Goal: Obtain resource: Download file/media

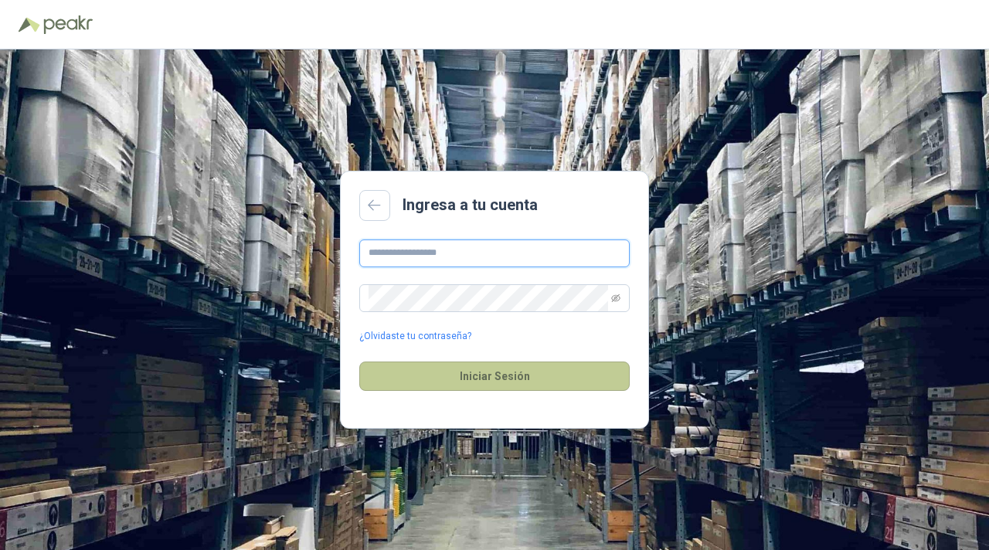
type input "**********"
click at [583, 384] on button "Iniciar Sesión" at bounding box center [494, 376] width 271 height 29
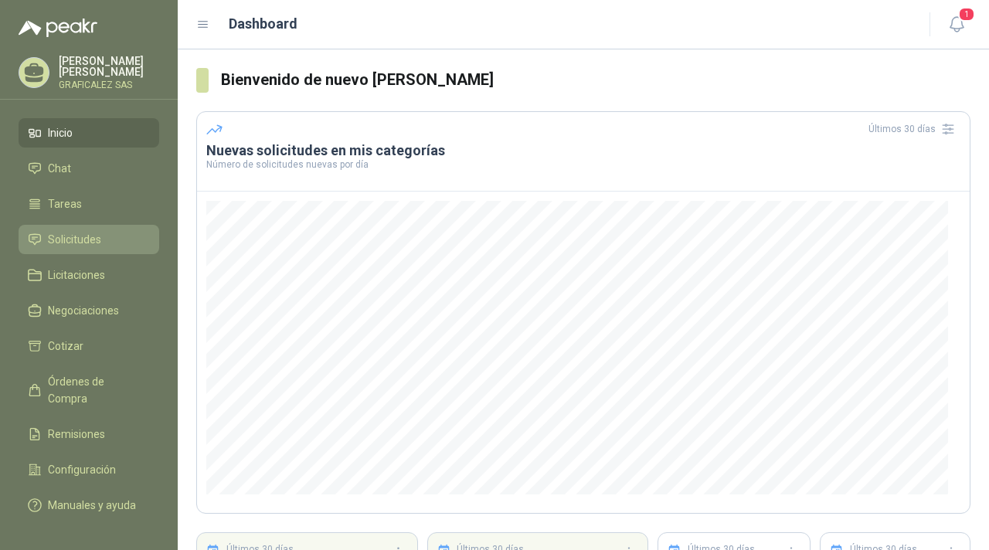
click at [118, 248] on li "Solicitudes" at bounding box center [89, 239] width 122 height 17
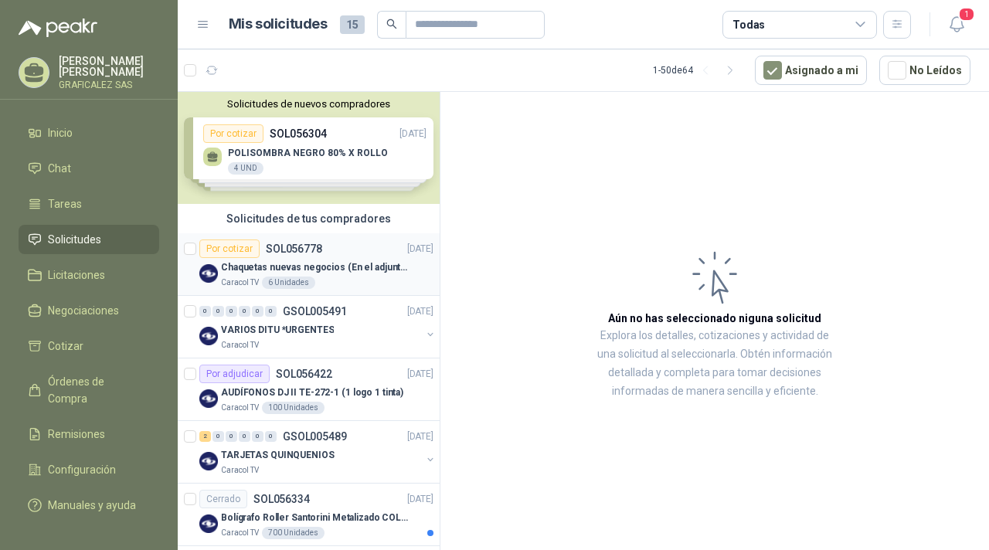
click at [328, 258] on div "Chaquetas nuevas negocios (En el adjunto mas informacion)" at bounding box center [327, 267] width 213 height 19
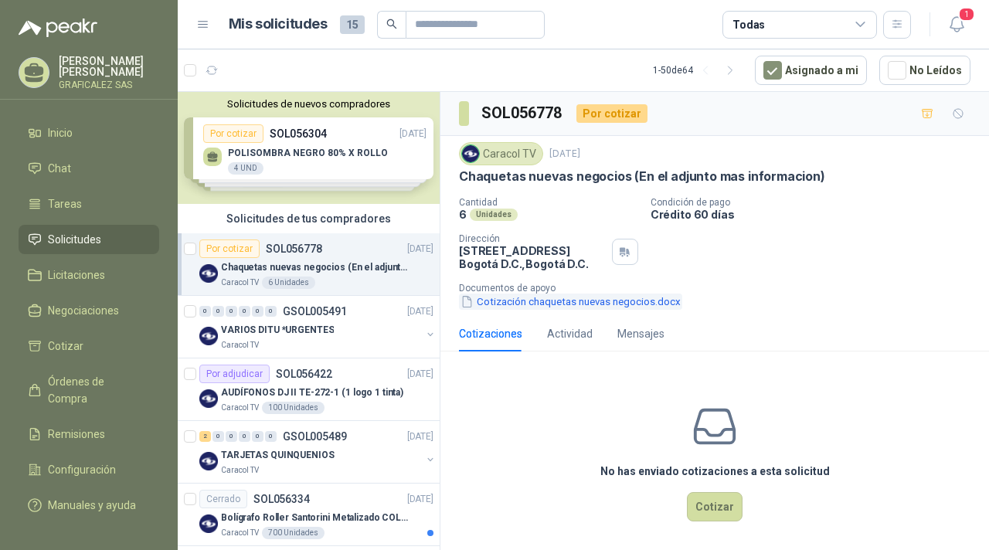
click at [593, 302] on button "Cotización chaquetas nuevas negocios.docx" at bounding box center [570, 302] width 223 height 16
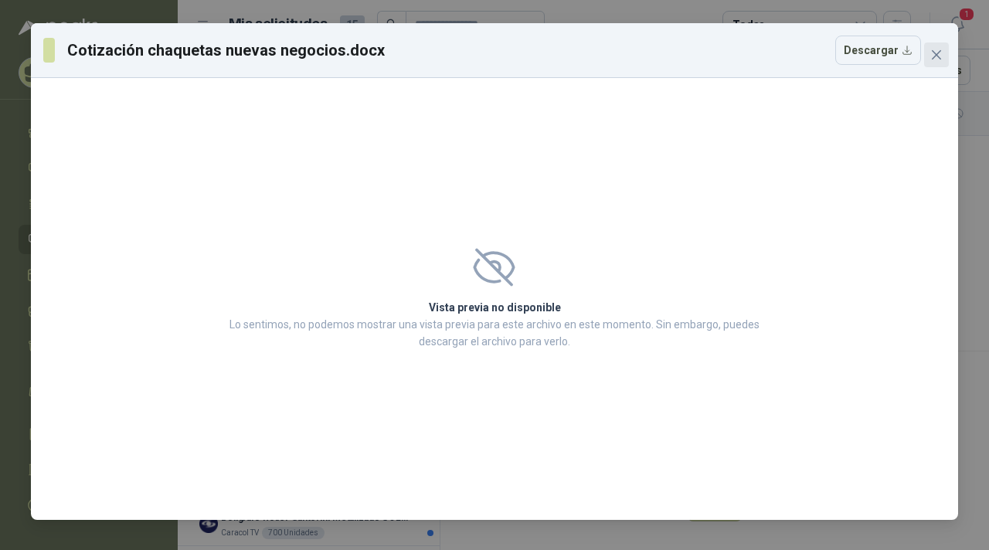
click at [947, 53] on span "Close" at bounding box center [936, 55] width 25 height 12
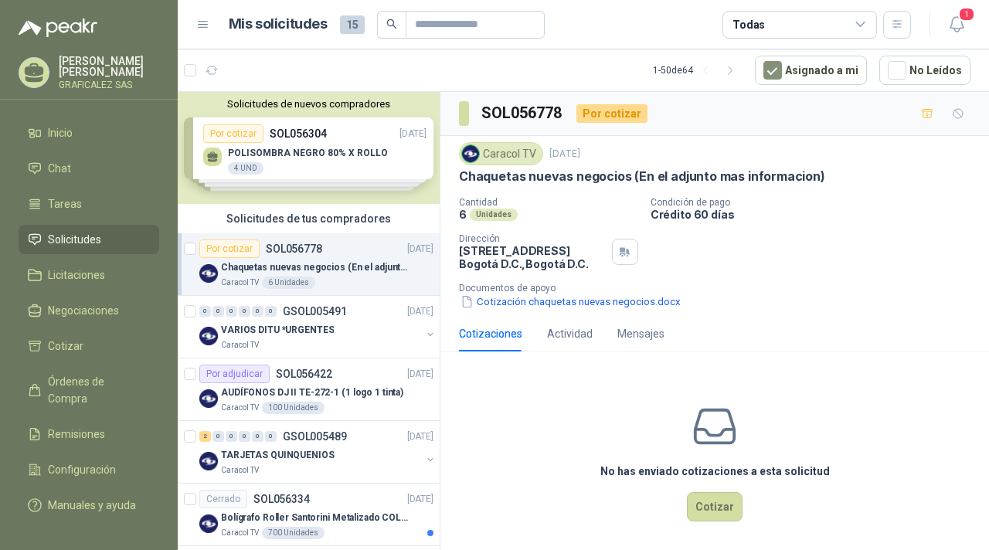
click at [359, 273] on p "Chaquetas nuevas negocios (En el adjunto mas informacion)" at bounding box center [317, 267] width 192 height 15
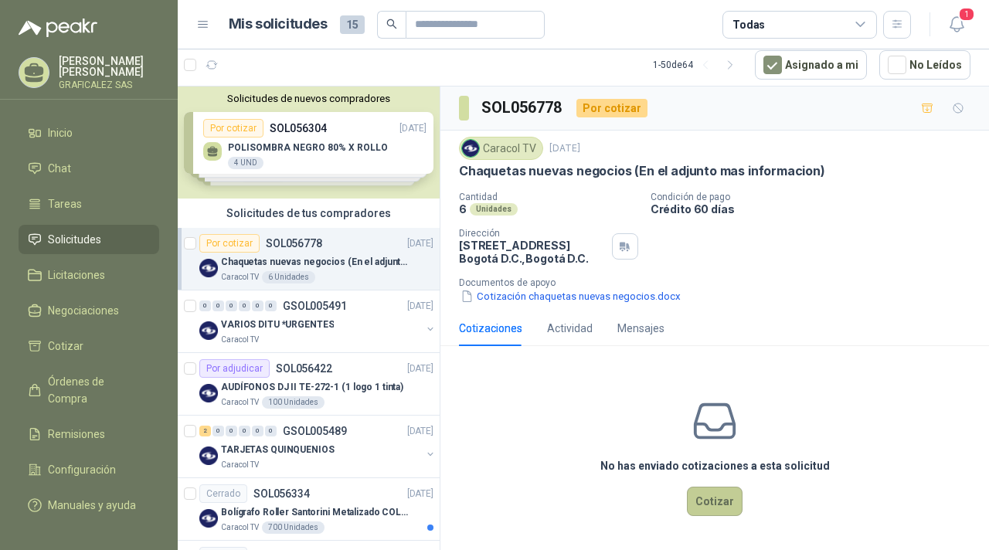
click at [717, 504] on button "Cotizar" at bounding box center [715, 501] width 56 height 29
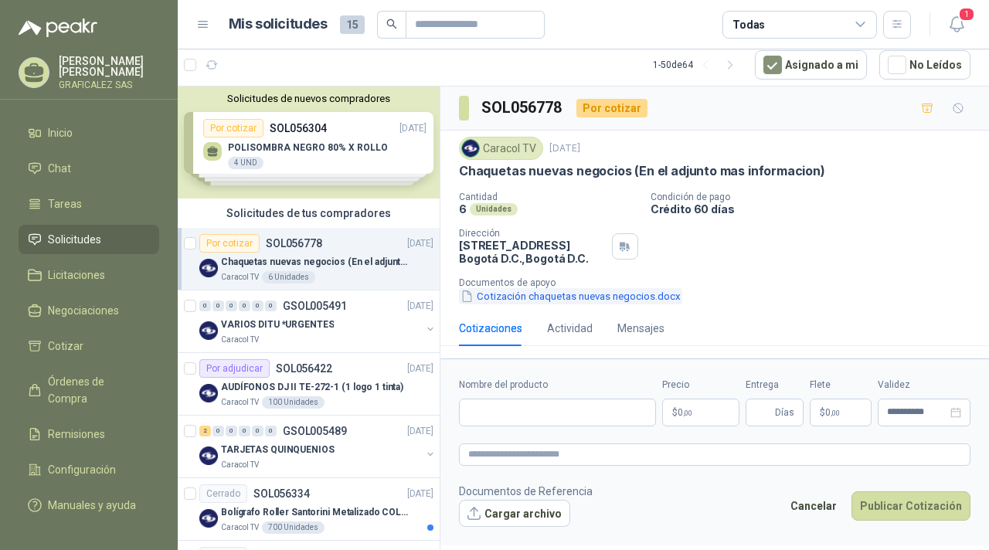
click at [641, 295] on button "Cotización chaquetas nuevas negocios.docx" at bounding box center [570, 296] width 223 height 16
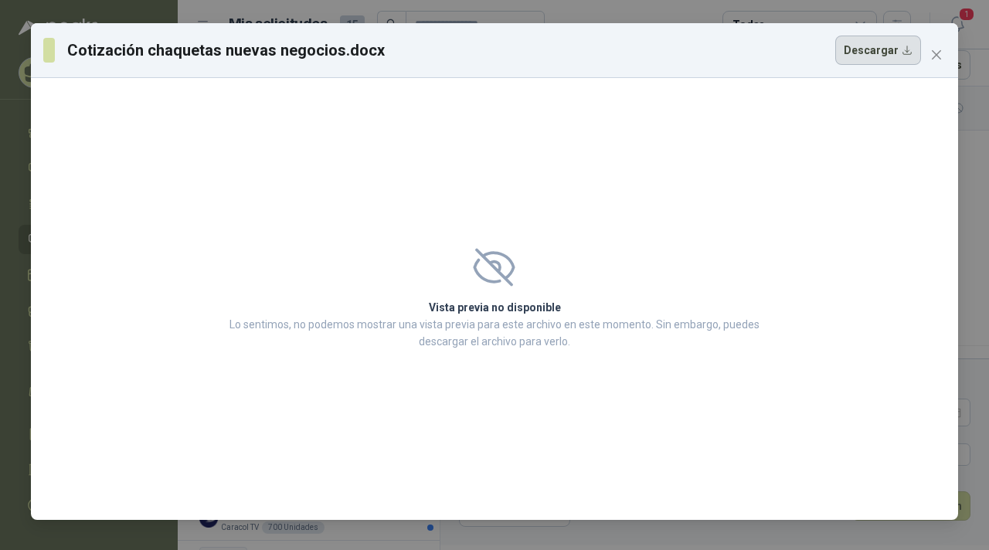
click at [880, 50] on button "Descargar" at bounding box center [879, 50] width 86 height 29
click at [936, 53] on icon "close" at bounding box center [937, 55] width 12 height 12
